Goal: Check status: Check status

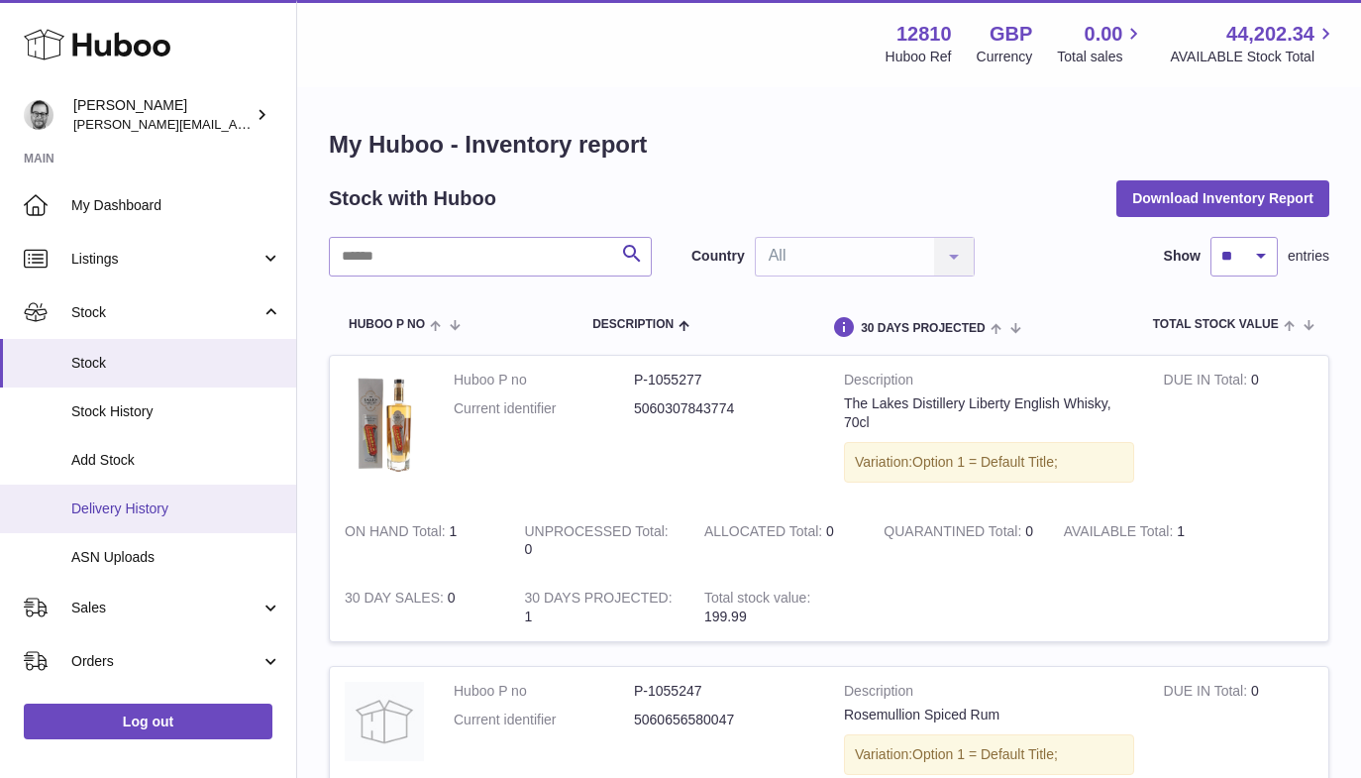
click at [154, 509] on span "Delivery History" at bounding box center [176, 508] width 210 height 19
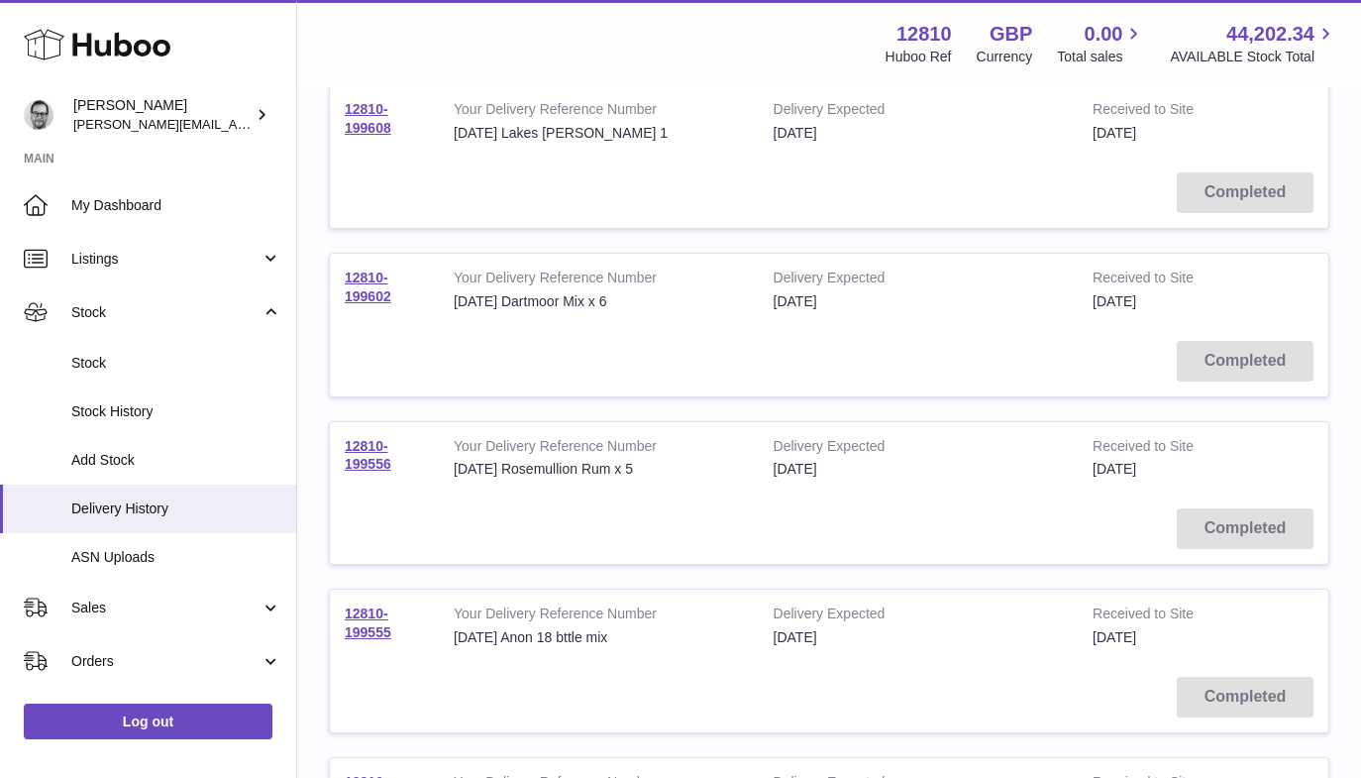
scroll to position [283, 0]
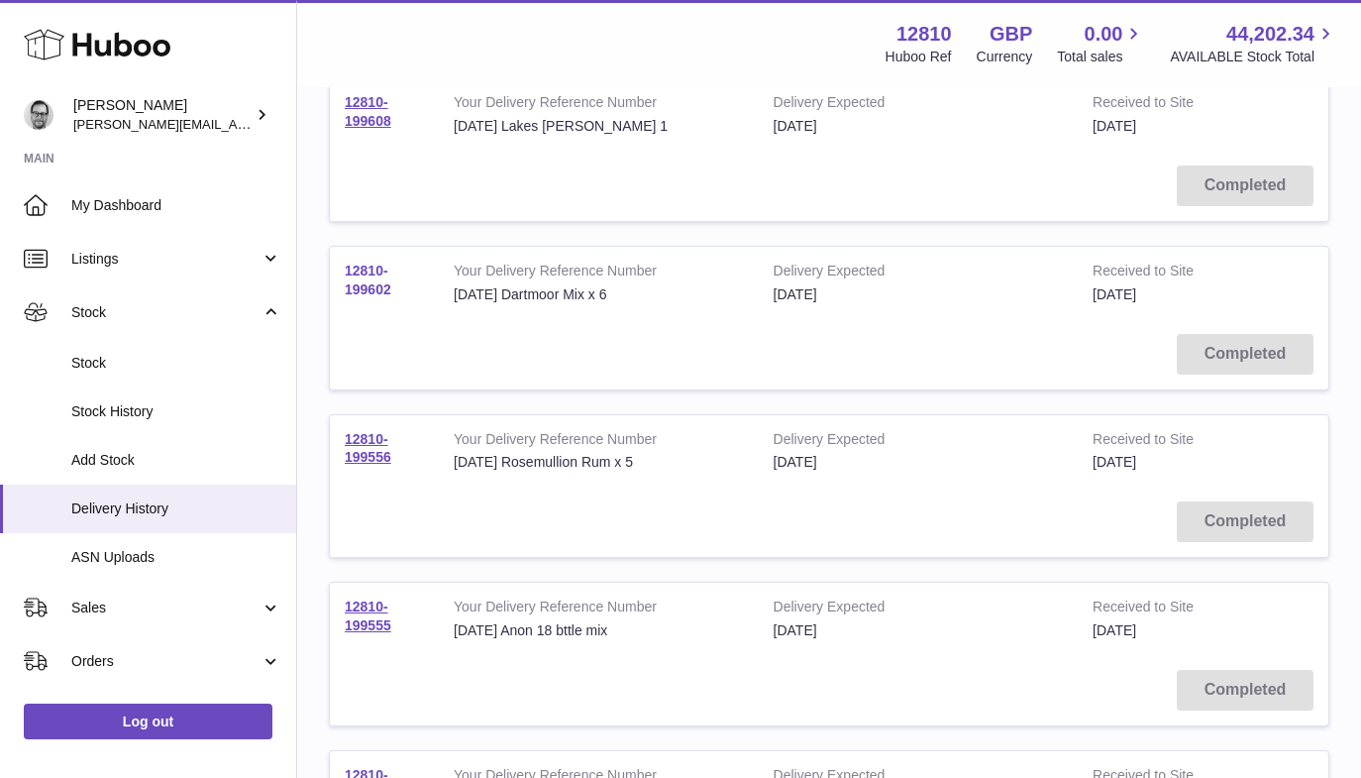
click at [372, 276] on link "12810-199602" at bounding box center [368, 280] width 47 height 35
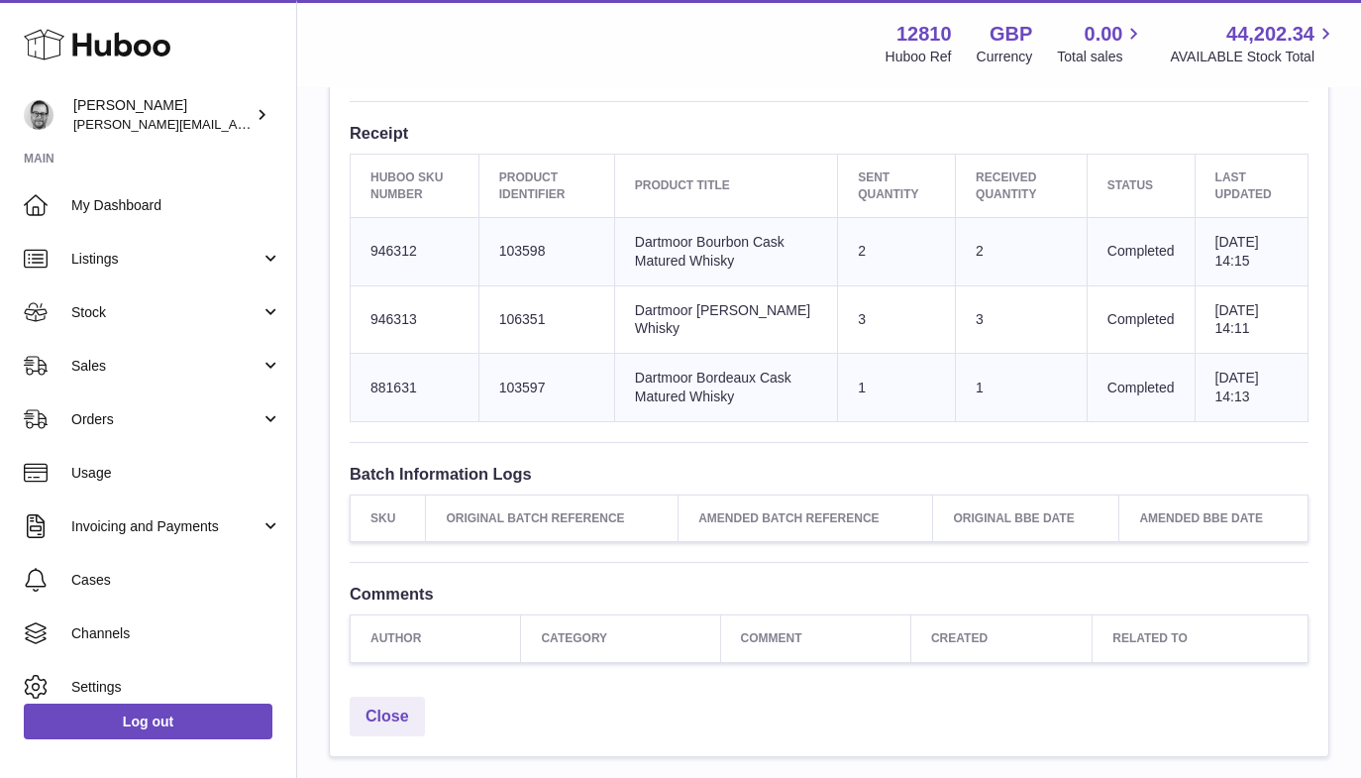
scroll to position [717, 0]
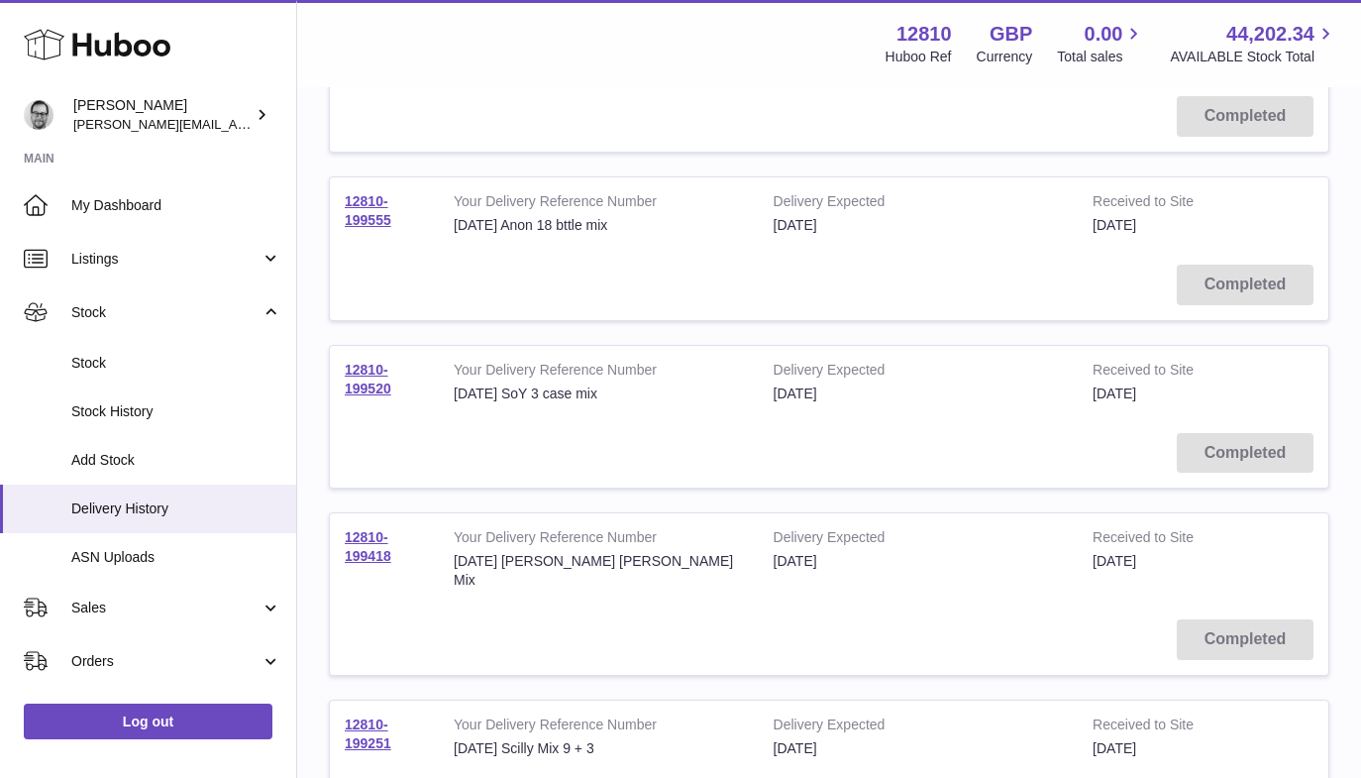
scroll to position [716, 0]
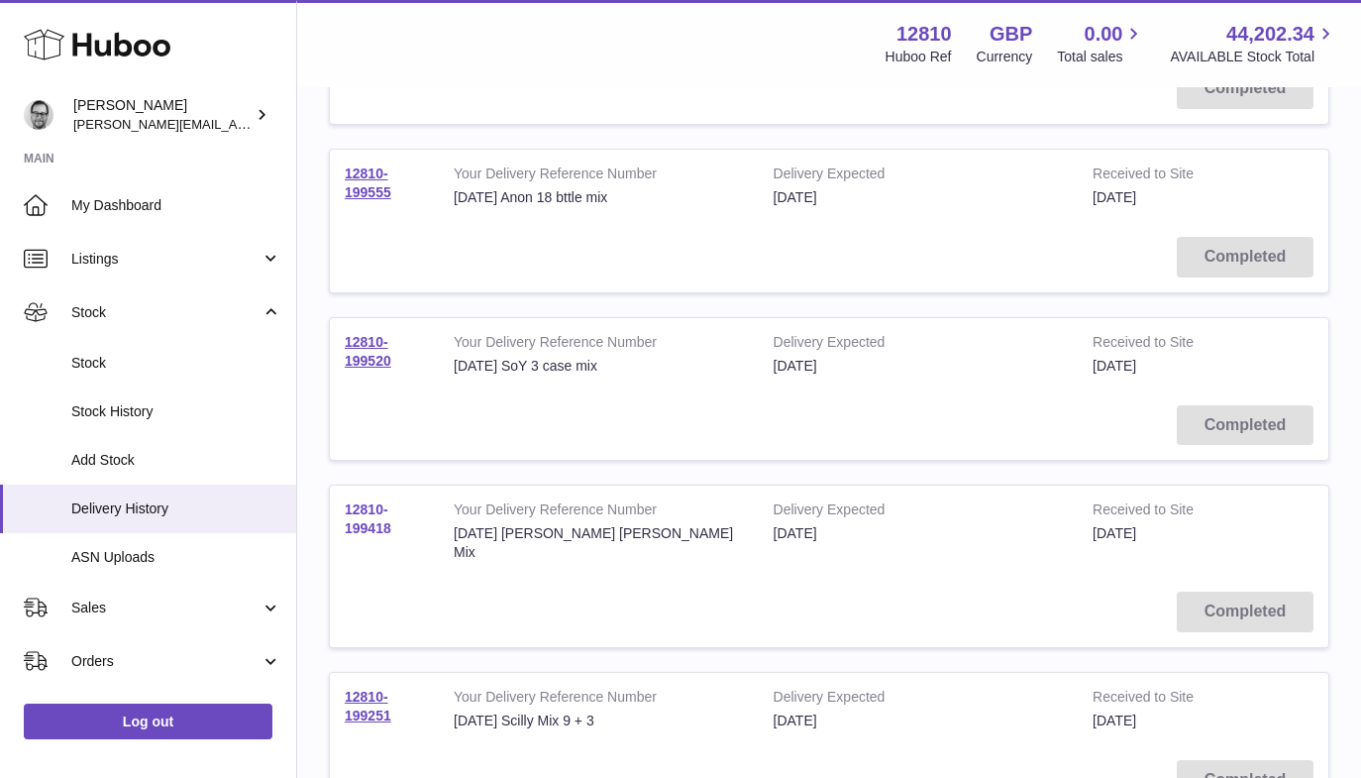
click at [354, 511] on link "12810-199418" at bounding box center [368, 518] width 47 height 35
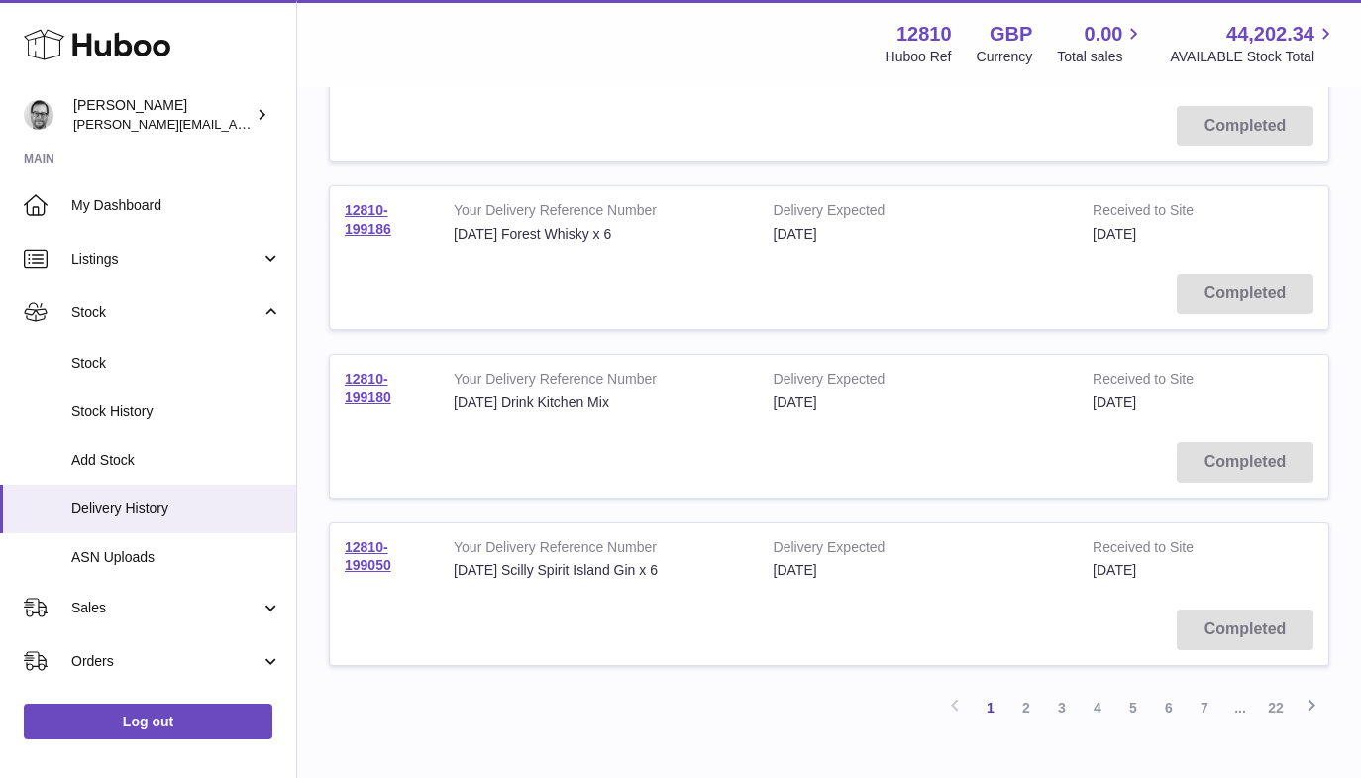
scroll to position [1470, 0]
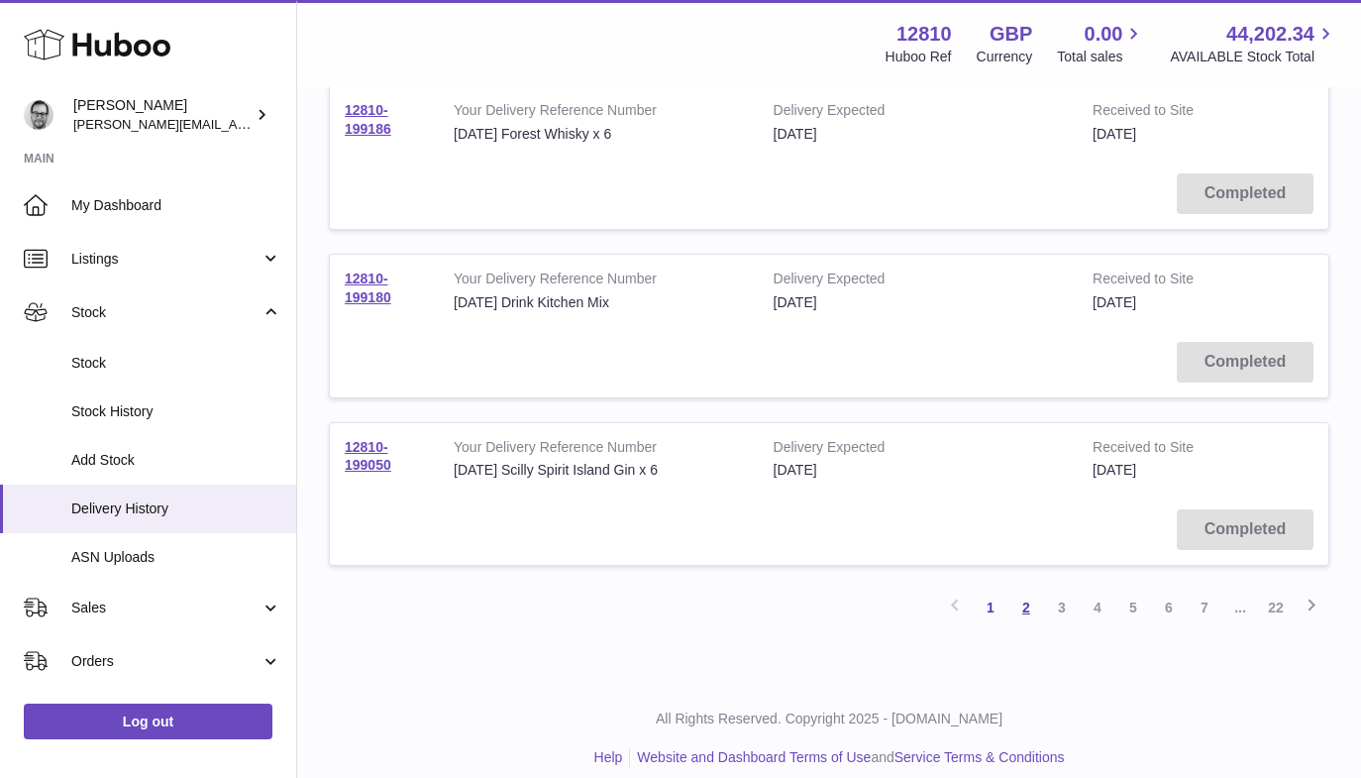
click at [1021, 589] on link "2" at bounding box center [1027, 607] width 36 height 36
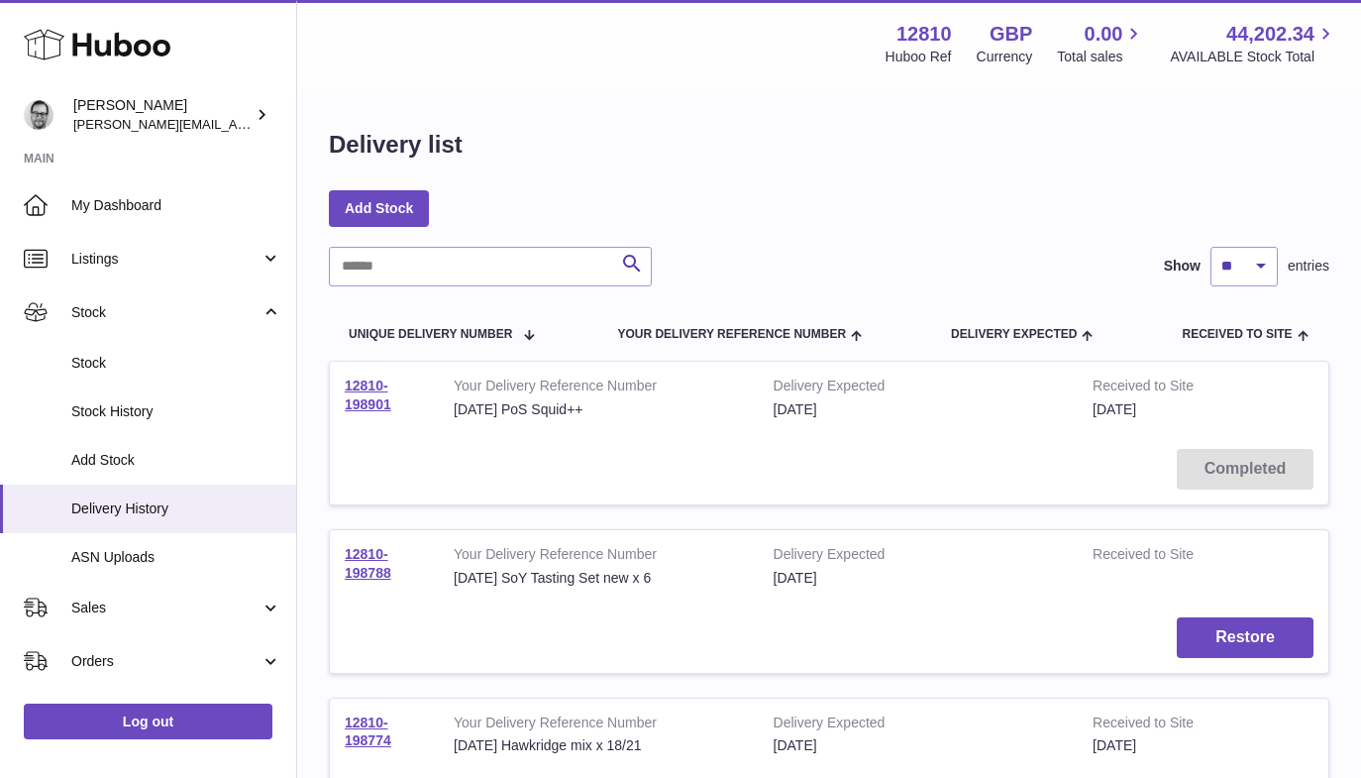
scroll to position [1470, 0]
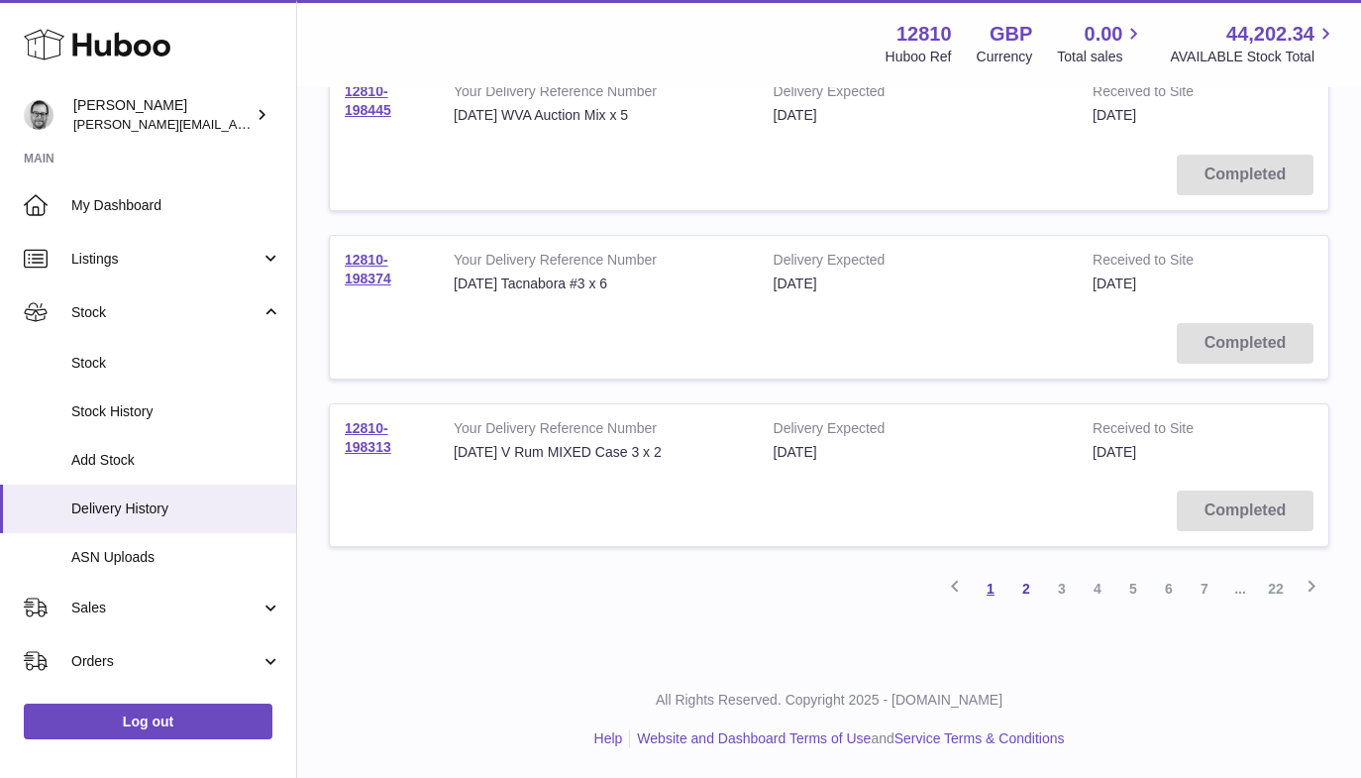
click at [991, 587] on link "1" at bounding box center [991, 589] width 36 height 36
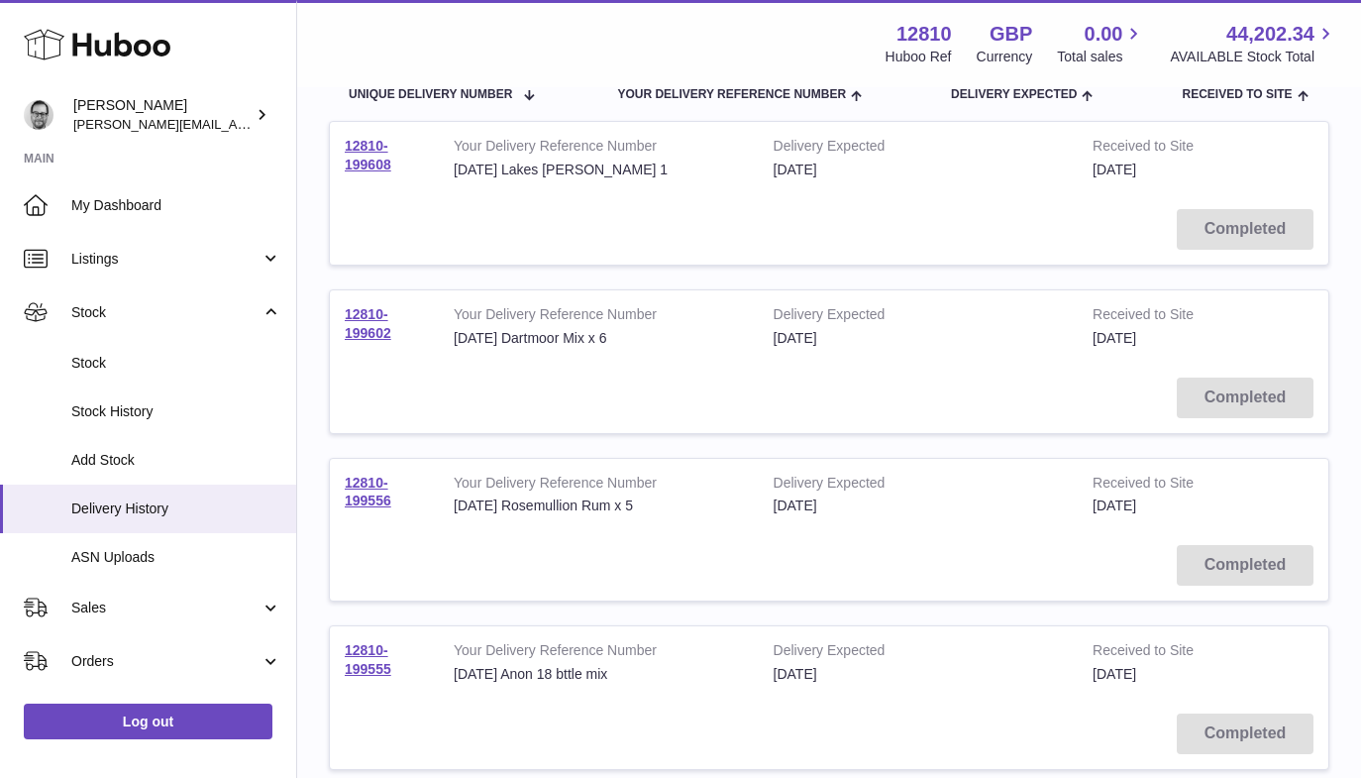
scroll to position [242, 0]
click at [368, 149] on link "12810-199608" at bounding box center [368, 153] width 47 height 35
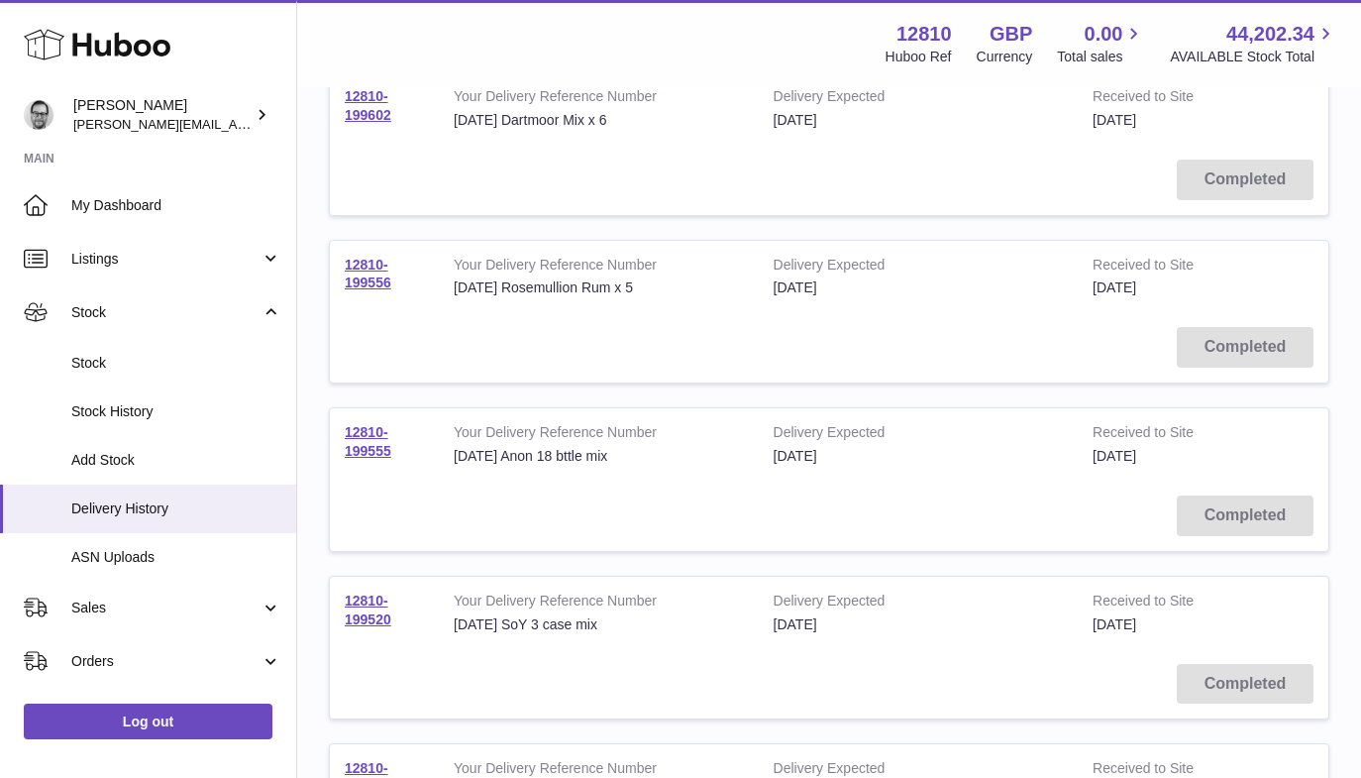
scroll to position [459, 0]
click at [378, 606] on link "12810-199520" at bounding box center [368, 608] width 47 height 35
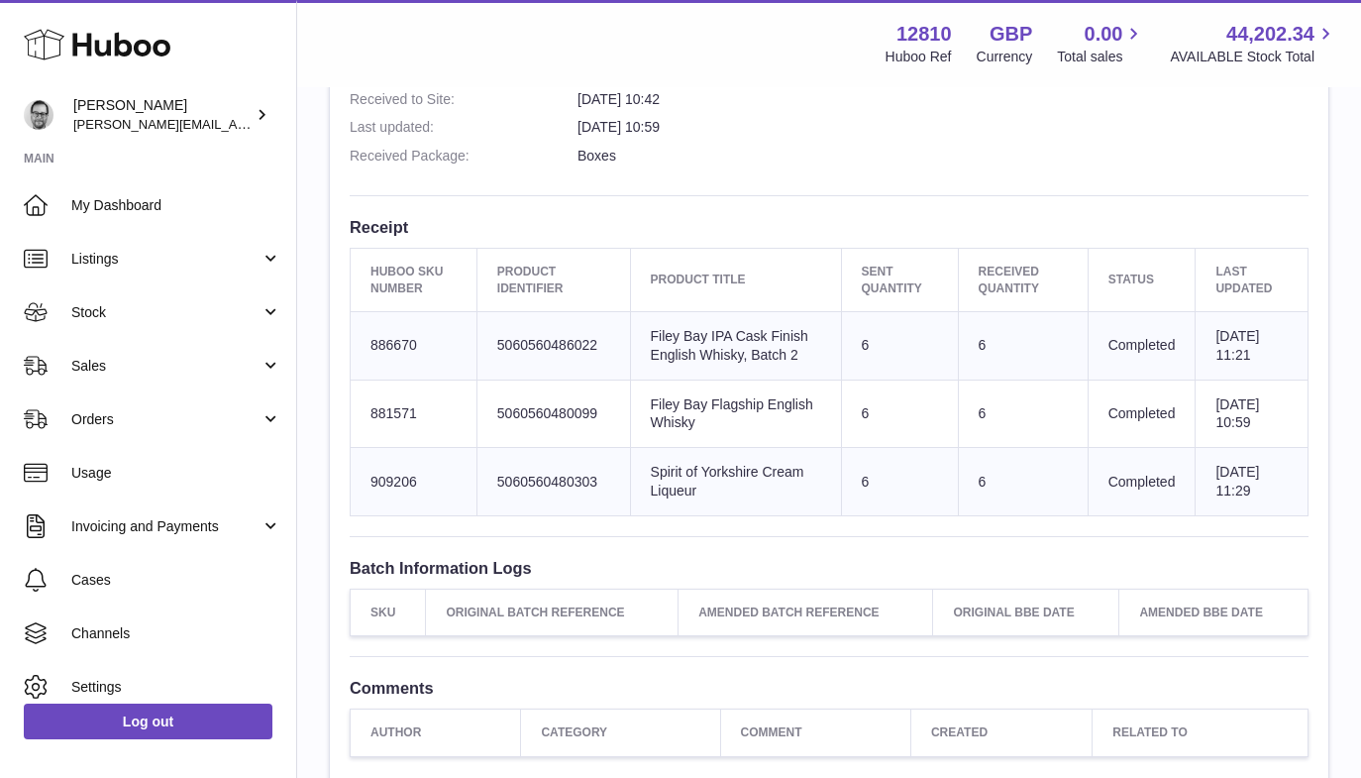
scroll to position [624, 0]
